Goal: Task Accomplishment & Management: Complete application form

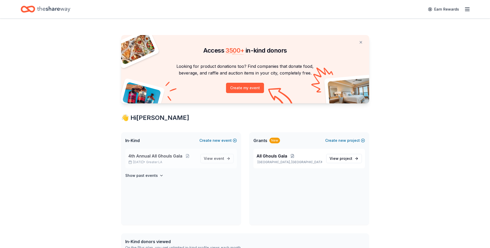
click at [160, 155] on span "4th Annual All Ghouls Gala" at bounding box center [155, 156] width 54 height 6
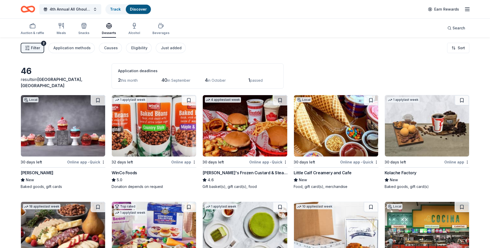
click at [173, 42] on div "Filter 2 Application methods Causes Eligibility Just added Sort" at bounding box center [245, 48] width 490 height 21
click at [170, 48] on div "Just added" at bounding box center [171, 48] width 21 height 6
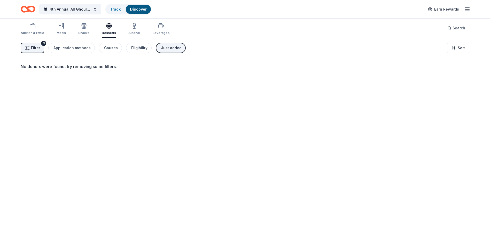
click at [39, 46] on span "Filter" at bounding box center [35, 48] width 9 height 6
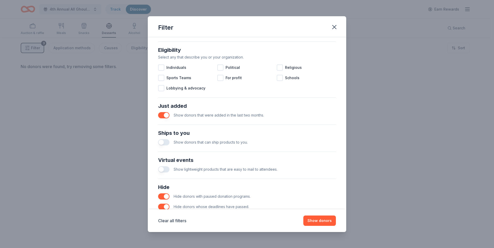
scroll to position [155, 0]
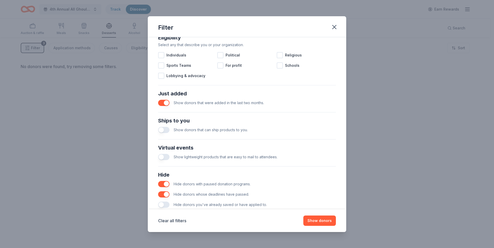
click at [168, 129] on button "button" at bounding box center [163, 130] width 11 height 6
click at [166, 157] on button "button" at bounding box center [163, 157] width 11 height 6
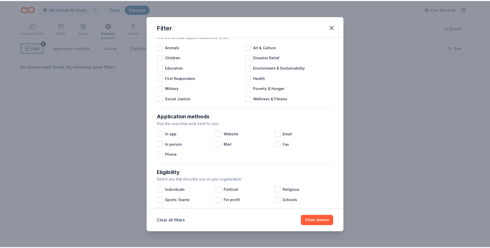
scroll to position [13, 0]
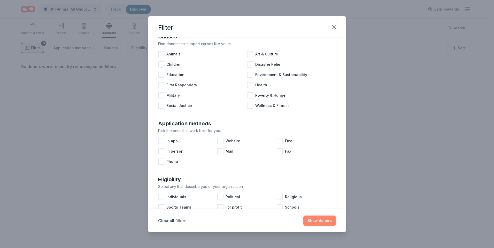
click at [324, 221] on button "Show donors" at bounding box center [319, 221] width 33 height 10
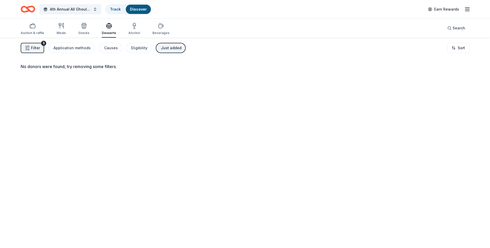
click at [169, 47] on div "Just added" at bounding box center [171, 48] width 21 height 6
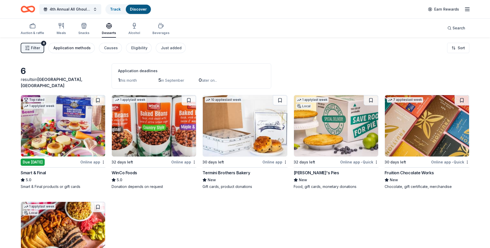
click at [62, 46] on div "Application methods" at bounding box center [71, 48] width 37 height 6
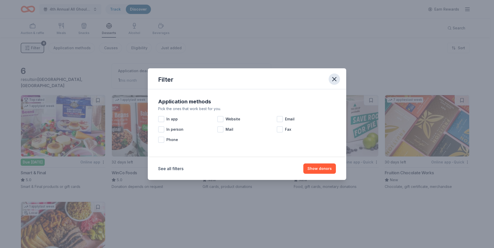
click at [334, 77] on icon "button" at bounding box center [334, 79] width 7 height 7
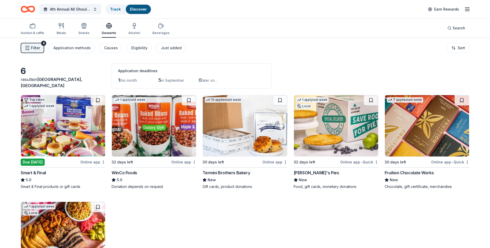
click at [156, 127] on img at bounding box center [154, 125] width 84 height 61
click at [244, 123] on img at bounding box center [245, 125] width 84 height 61
click at [342, 132] on img at bounding box center [336, 125] width 84 height 61
click at [402, 127] on img at bounding box center [427, 125] width 84 height 61
click at [28, 25] on div "button" at bounding box center [33, 26] width 24 height 6
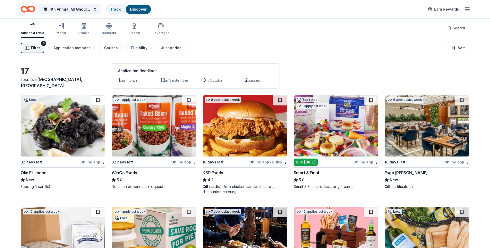
click at [71, 122] on img at bounding box center [63, 125] width 84 height 61
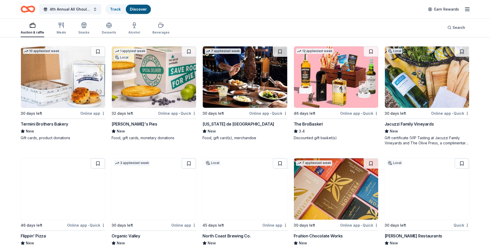
scroll to position [181, 0]
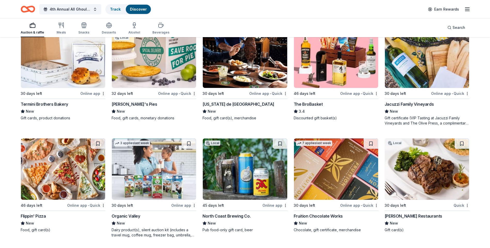
click at [252, 166] on img at bounding box center [245, 169] width 84 height 61
click at [419, 172] on img at bounding box center [427, 169] width 84 height 61
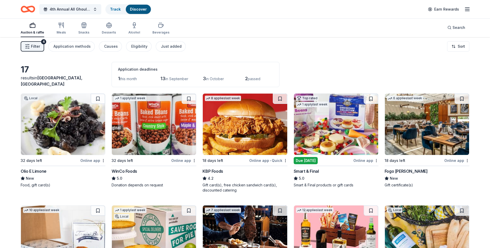
scroll to position [0, 0]
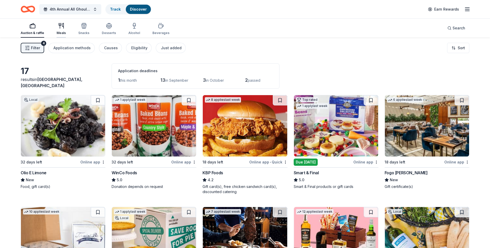
click at [61, 31] on div "Meals" at bounding box center [61, 29] width 9 height 12
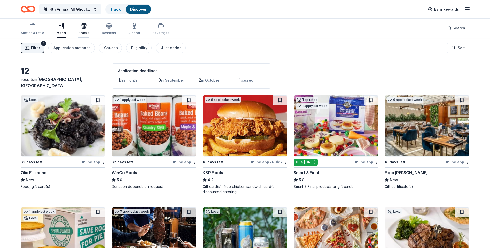
click at [82, 28] on icon "button" at bounding box center [84, 27] width 5 height 4
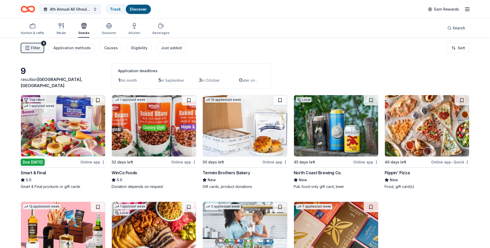
click at [31, 48] on button "Filter 4" at bounding box center [33, 48] width 24 height 10
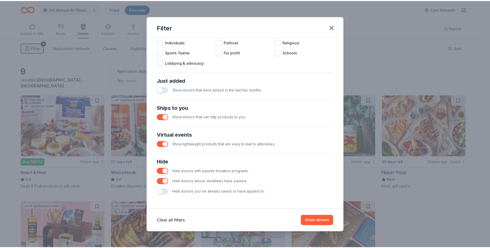
scroll to position [13, 0]
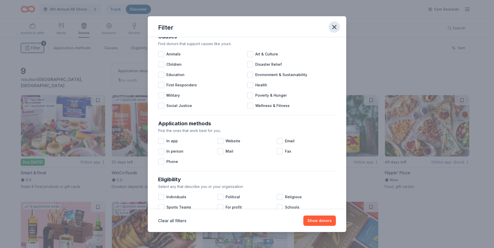
click at [336, 25] on icon "button" at bounding box center [334, 27] width 4 height 4
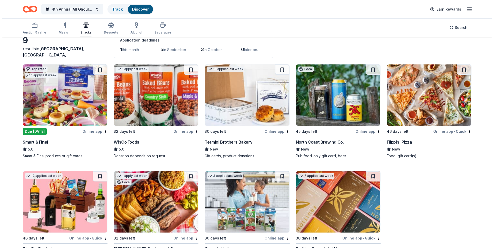
scroll to position [0, 0]
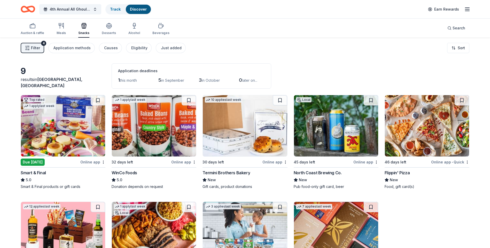
click at [37, 49] on span "Filter" at bounding box center [35, 48] width 9 height 6
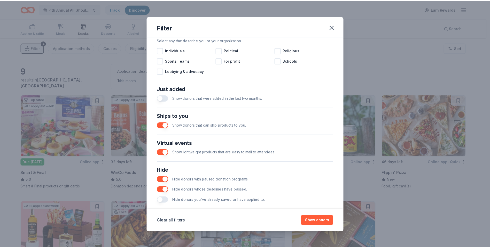
scroll to position [168, 0]
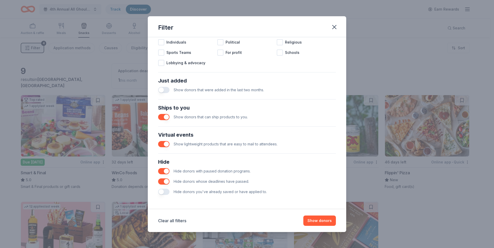
click at [161, 145] on button "button" at bounding box center [163, 144] width 11 height 6
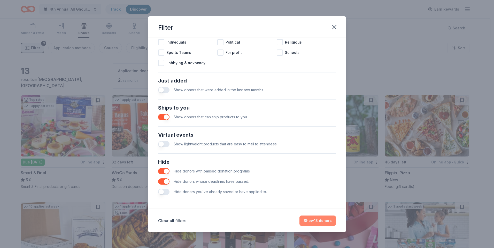
click at [322, 221] on button "Show 13 donors" at bounding box center [317, 221] width 36 height 10
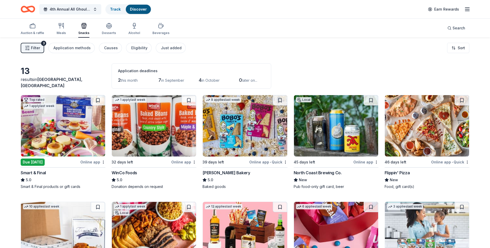
click at [243, 114] on img at bounding box center [245, 125] width 84 height 61
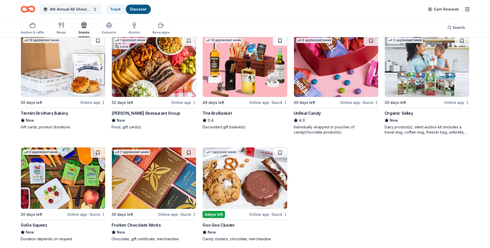
scroll to position [170, 0]
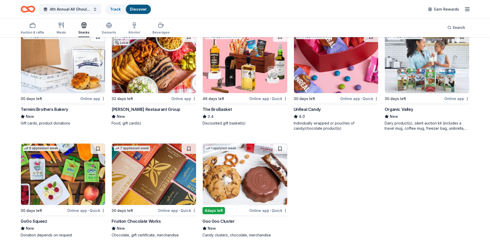
click at [243, 182] on img at bounding box center [245, 174] width 84 height 61
click at [106, 30] on div "Desserts" at bounding box center [109, 28] width 14 height 12
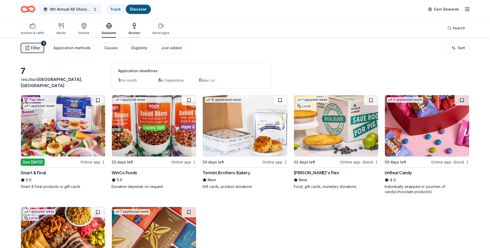
click at [130, 30] on div "Alcohol" at bounding box center [134, 29] width 12 height 12
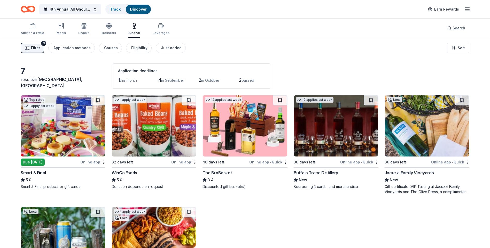
click at [328, 135] on img at bounding box center [336, 125] width 84 height 61
click at [160, 29] on div "Beverages" at bounding box center [160, 29] width 17 height 12
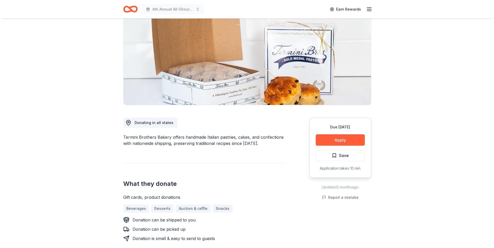
scroll to position [26, 0]
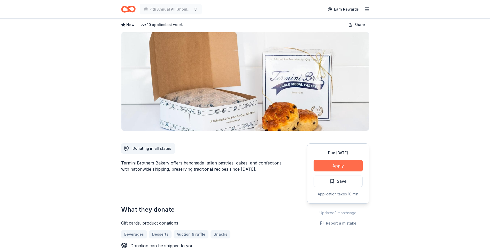
click at [330, 161] on button "Apply" at bounding box center [338, 165] width 49 height 11
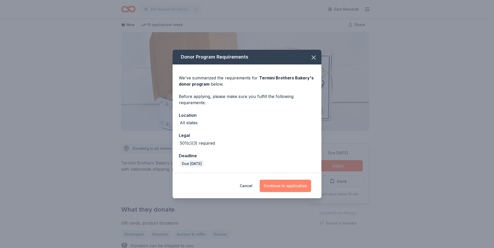
click at [294, 187] on button "Continue to application" at bounding box center [285, 186] width 51 height 12
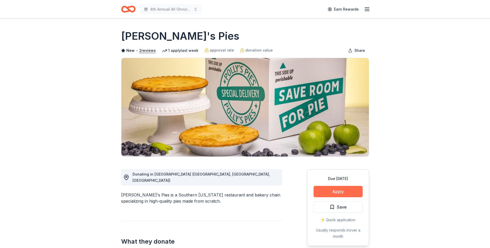
click at [341, 186] on button "Apply" at bounding box center [338, 191] width 49 height 11
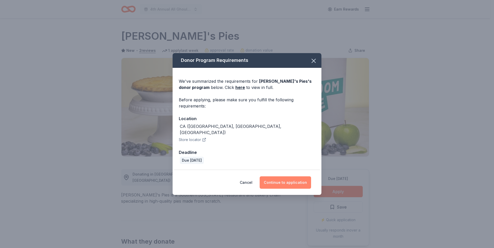
click at [287, 177] on button "Continue to application" at bounding box center [285, 183] width 51 height 12
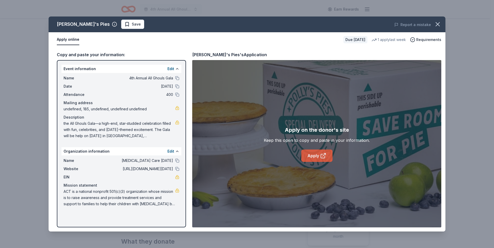
click at [305, 154] on link "Apply" at bounding box center [316, 156] width 31 height 12
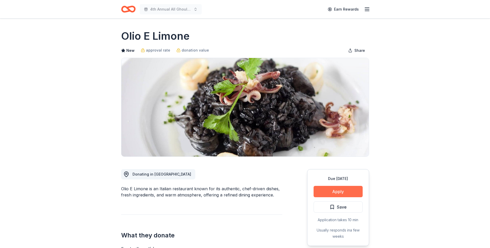
click at [342, 191] on button "Apply" at bounding box center [338, 191] width 49 height 11
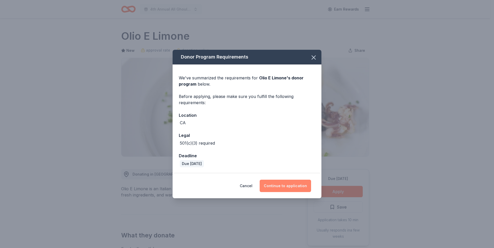
click at [292, 188] on button "Continue to application" at bounding box center [285, 186] width 51 height 12
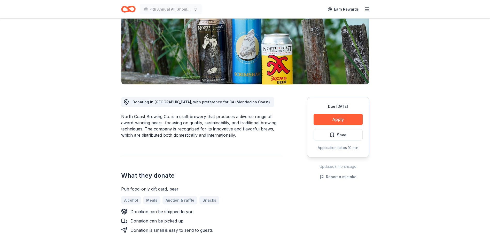
scroll to position [77, 0]
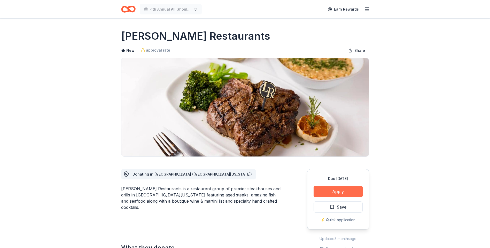
click at [334, 189] on button "Apply" at bounding box center [338, 191] width 49 height 11
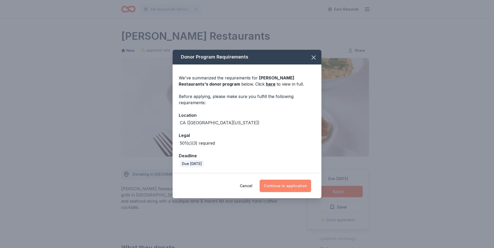
click at [291, 182] on button "Continue to application" at bounding box center [285, 186] width 51 height 12
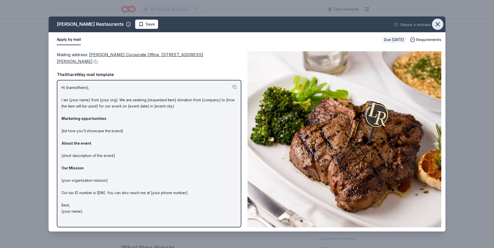
click at [439, 24] on icon "button" at bounding box center [437, 24] width 7 height 7
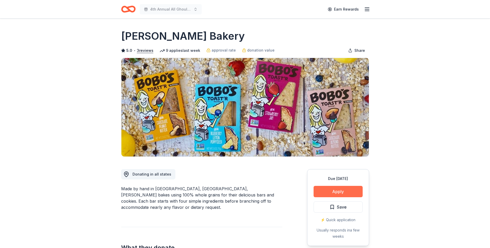
click at [336, 188] on button "Apply" at bounding box center [338, 191] width 49 height 11
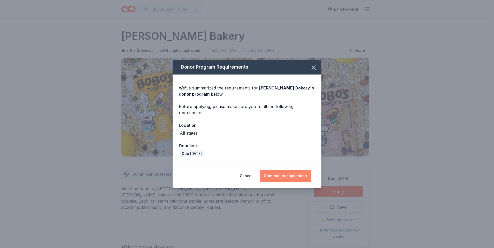
click at [295, 177] on button "Continue to application" at bounding box center [285, 176] width 51 height 12
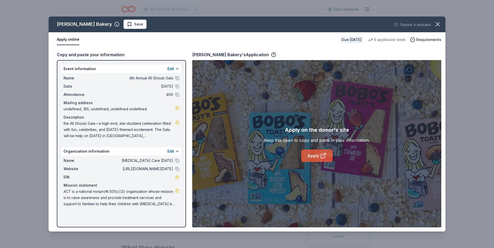
click at [308, 154] on link "Apply" at bounding box center [316, 156] width 31 height 12
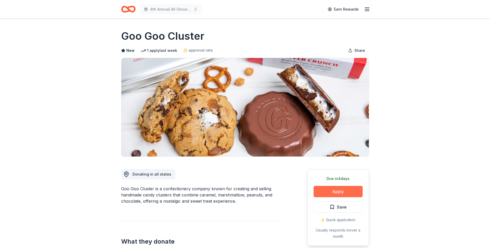
click at [341, 191] on button "Apply" at bounding box center [338, 191] width 49 height 11
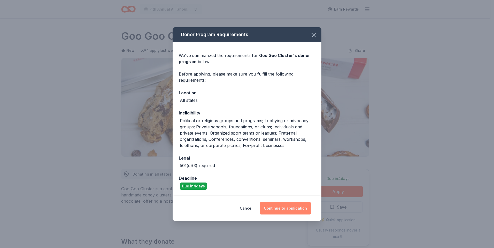
click at [280, 207] on button "Continue to application" at bounding box center [285, 208] width 51 height 12
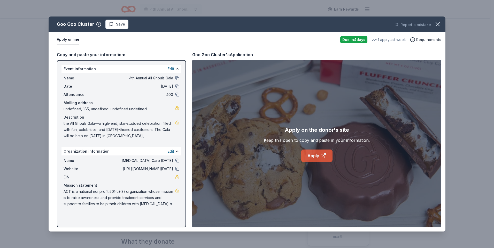
click at [308, 158] on link "Apply" at bounding box center [316, 156] width 31 height 12
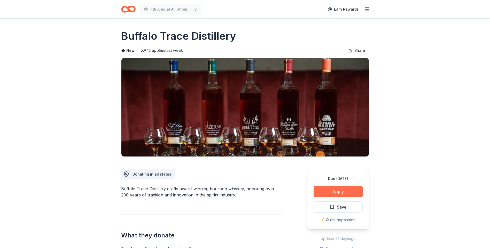
click at [340, 190] on button "Apply" at bounding box center [338, 191] width 49 height 11
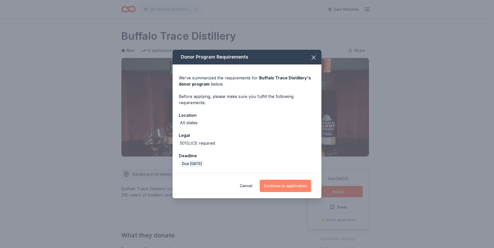
click at [289, 186] on button "Continue to application" at bounding box center [285, 186] width 51 height 12
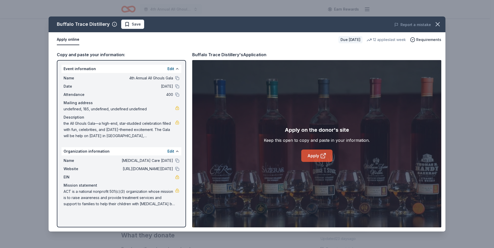
click at [314, 156] on link "Apply" at bounding box center [316, 156] width 31 height 12
